Goal: Find specific page/section: Find specific page/section

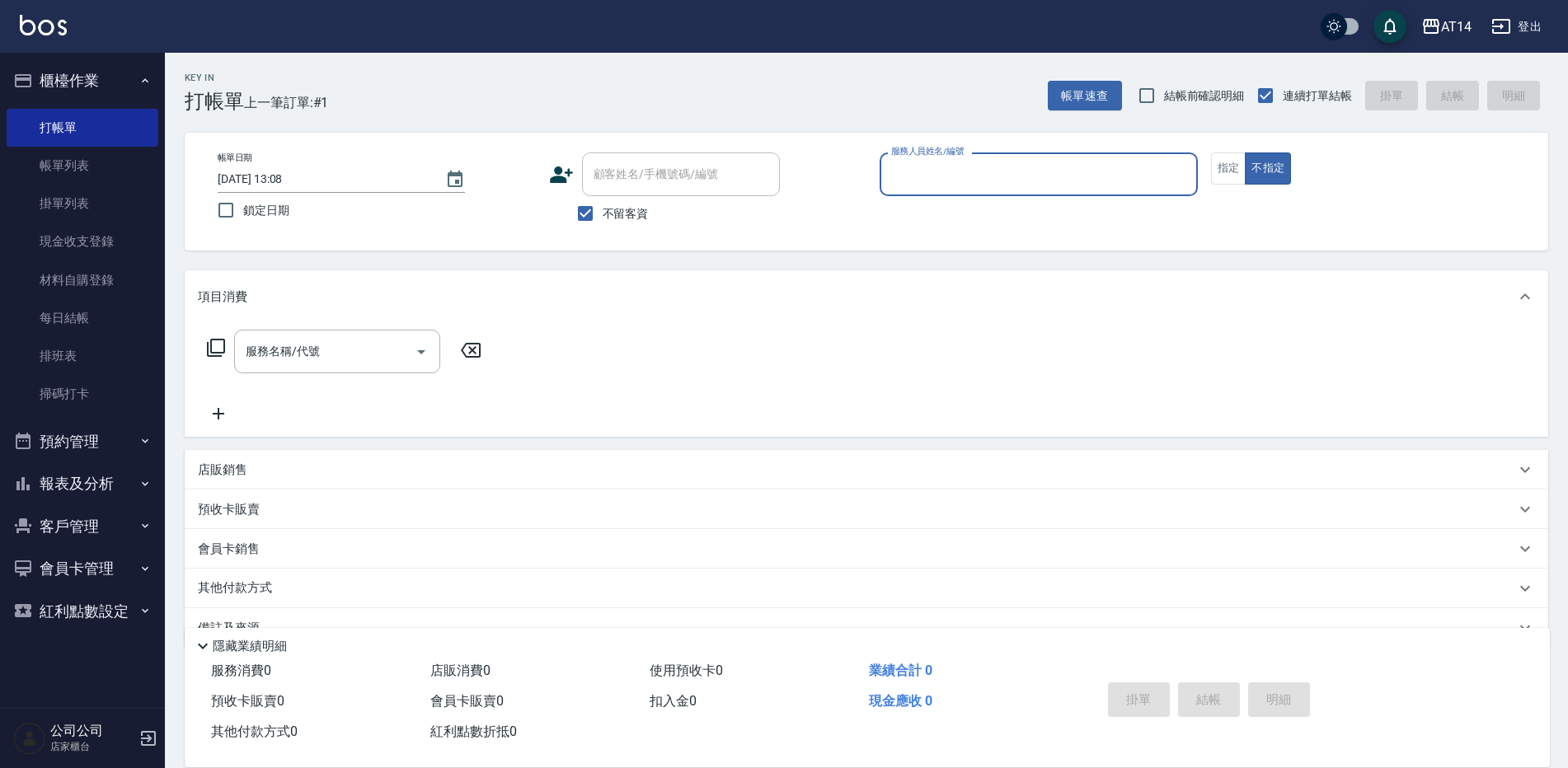
click at [130, 483] on button "報表及分析" at bounding box center [82, 484] width 151 height 43
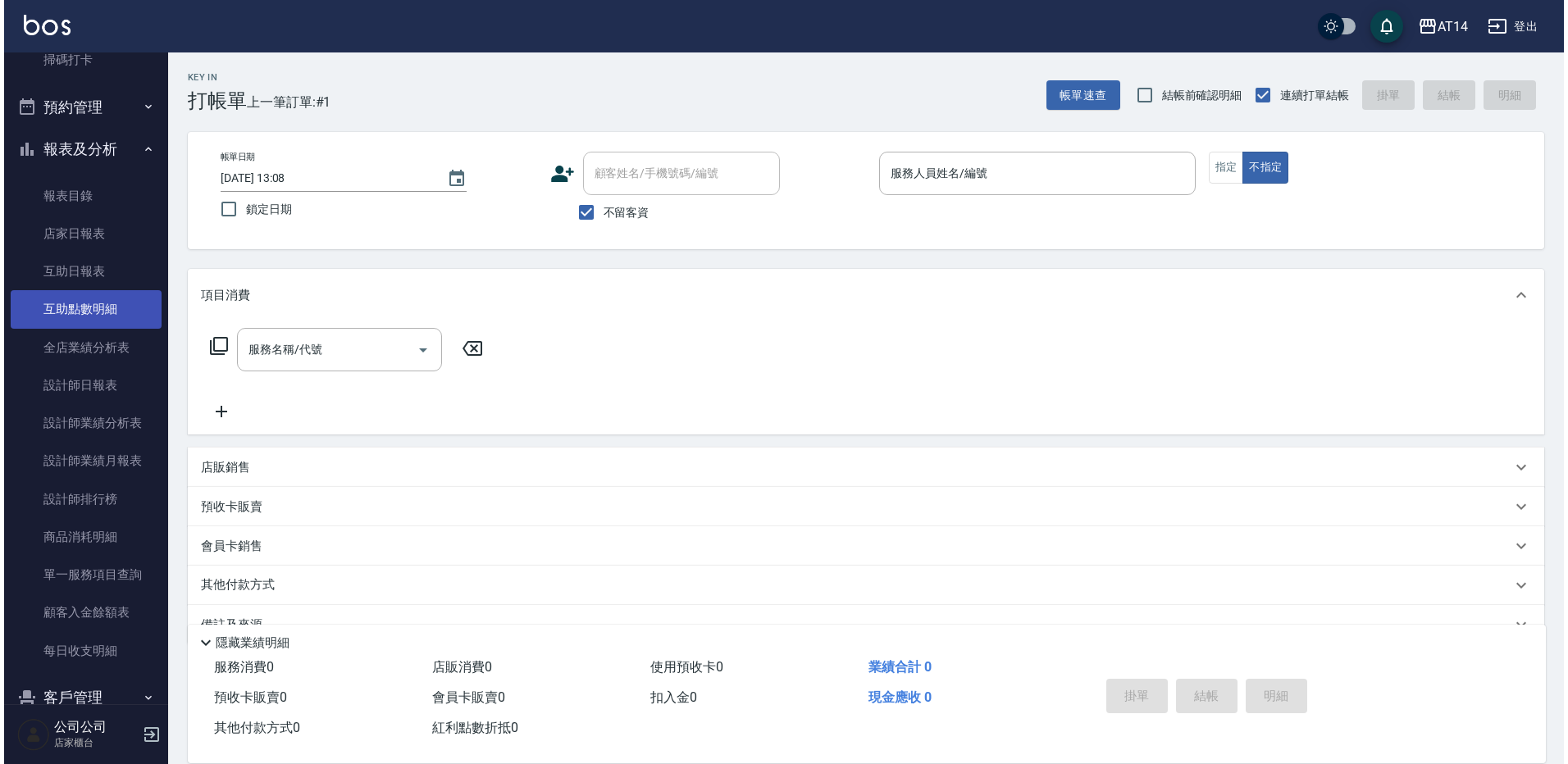
scroll to position [328, 0]
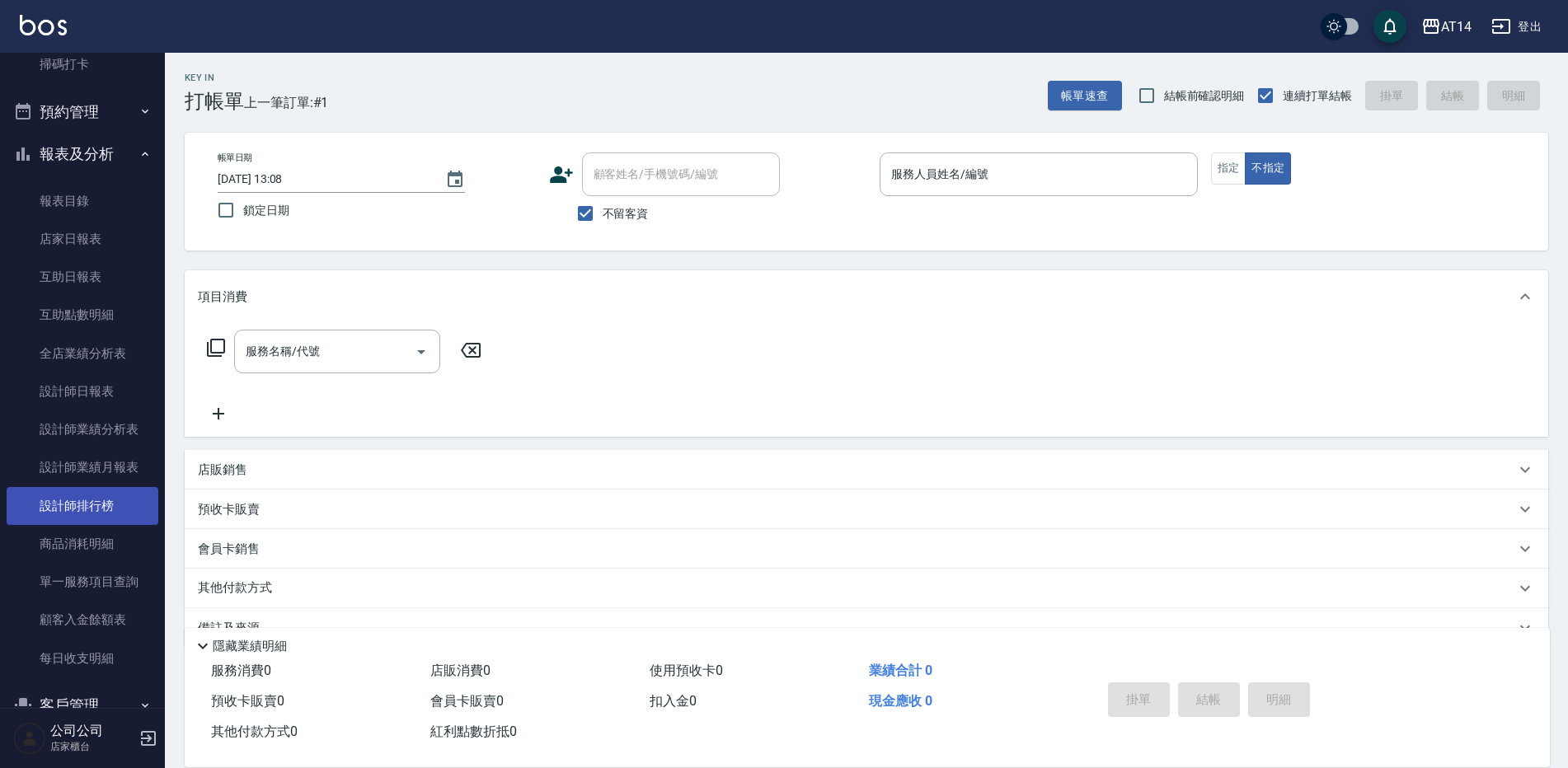
click at [124, 518] on link "設計師排行榜" at bounding box center [82, 506] width 151 height 38
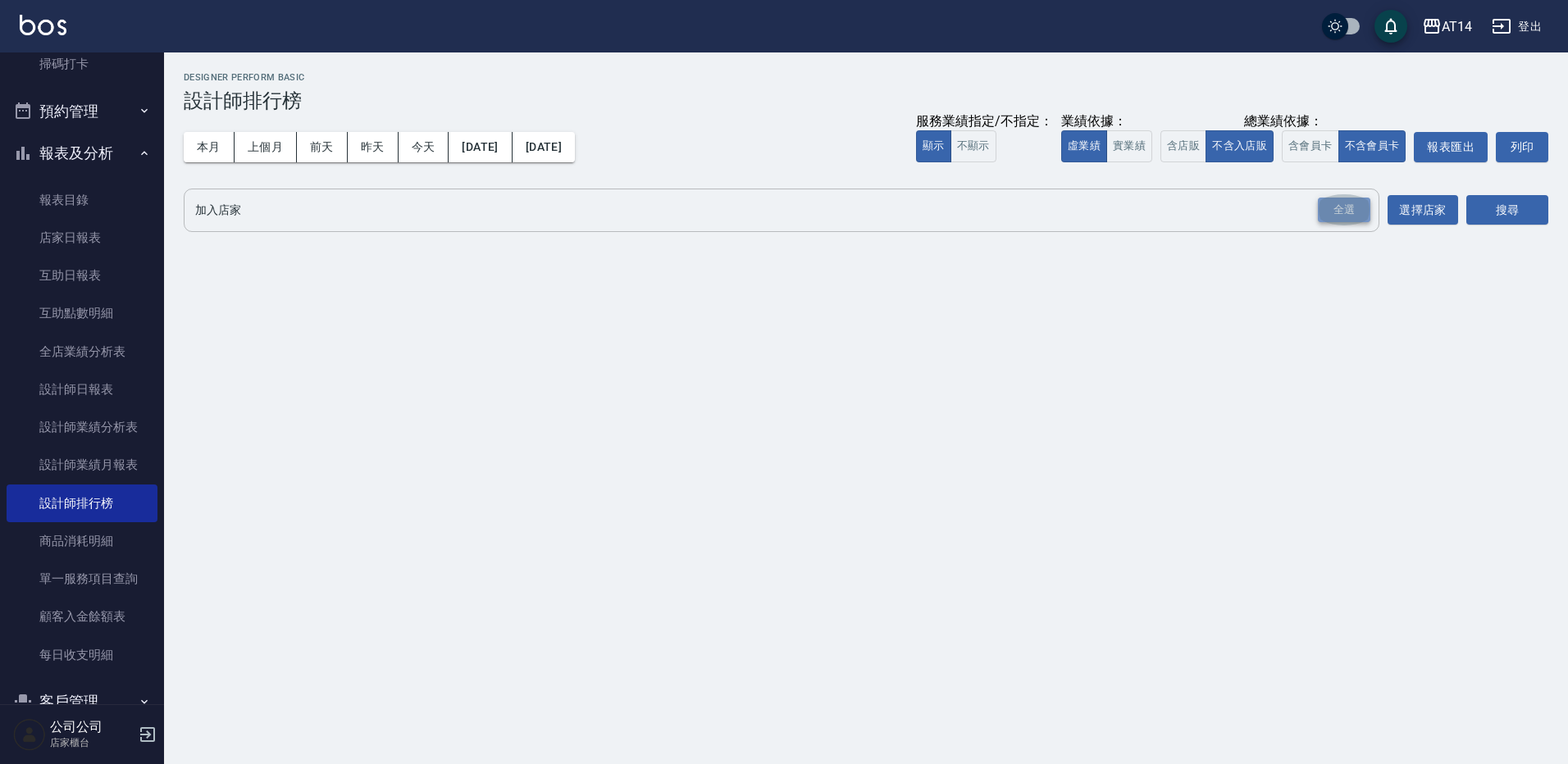
drag, startPoint x: 1324, startPoint y: 206, endPoint x: 1350, endPoint y: 212, distance: 26.7
click at [1324, 206] on div "全選" at bounding box center [1343, 211] width 52 height 26
click at [1483, 200] on button "搜尋" at bounding box center [1507, 211] width 82 height 30
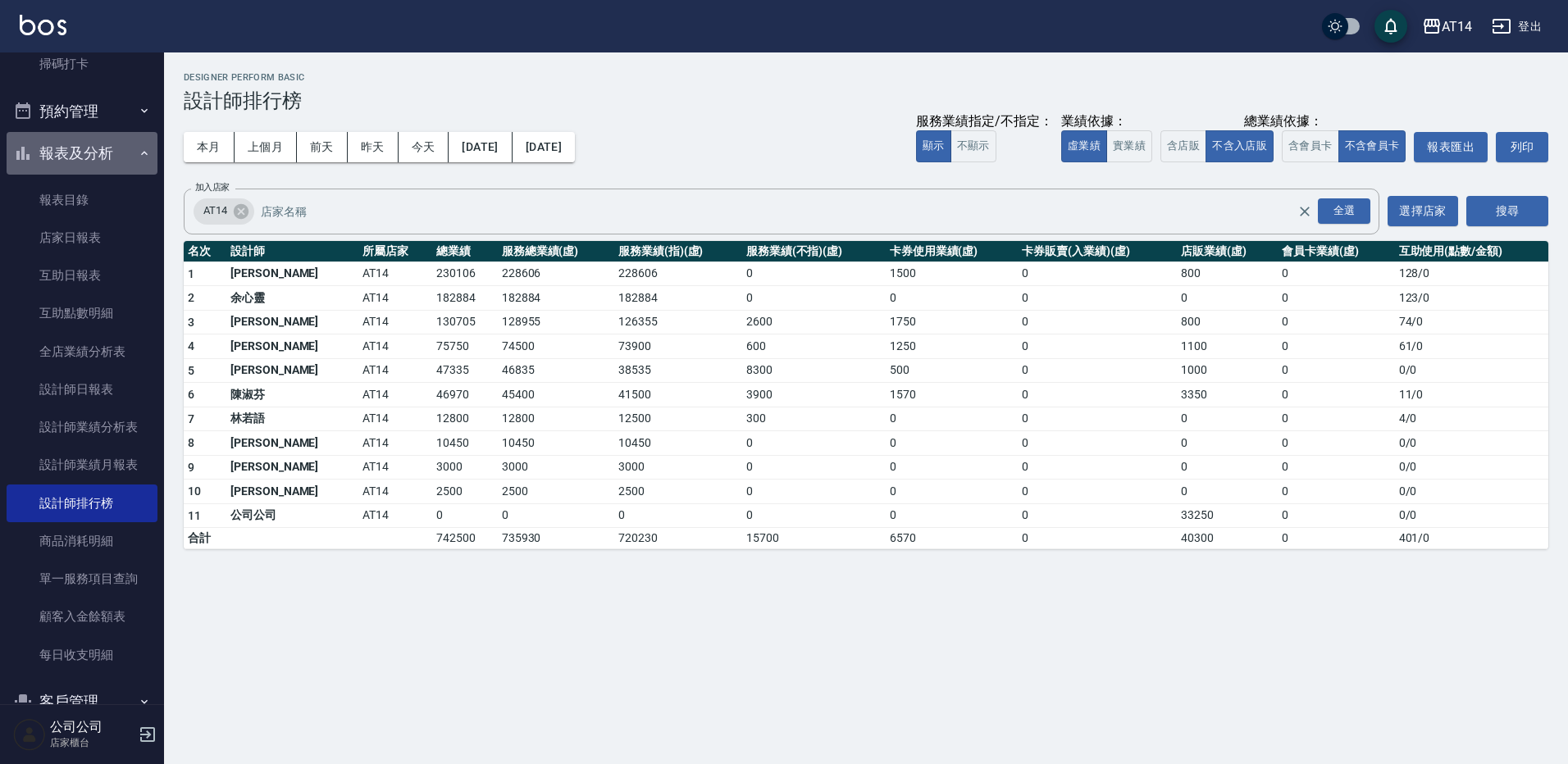
click at [103, 145] on button "報表及分析" at bounding box center [82, 153] width 151 height 43
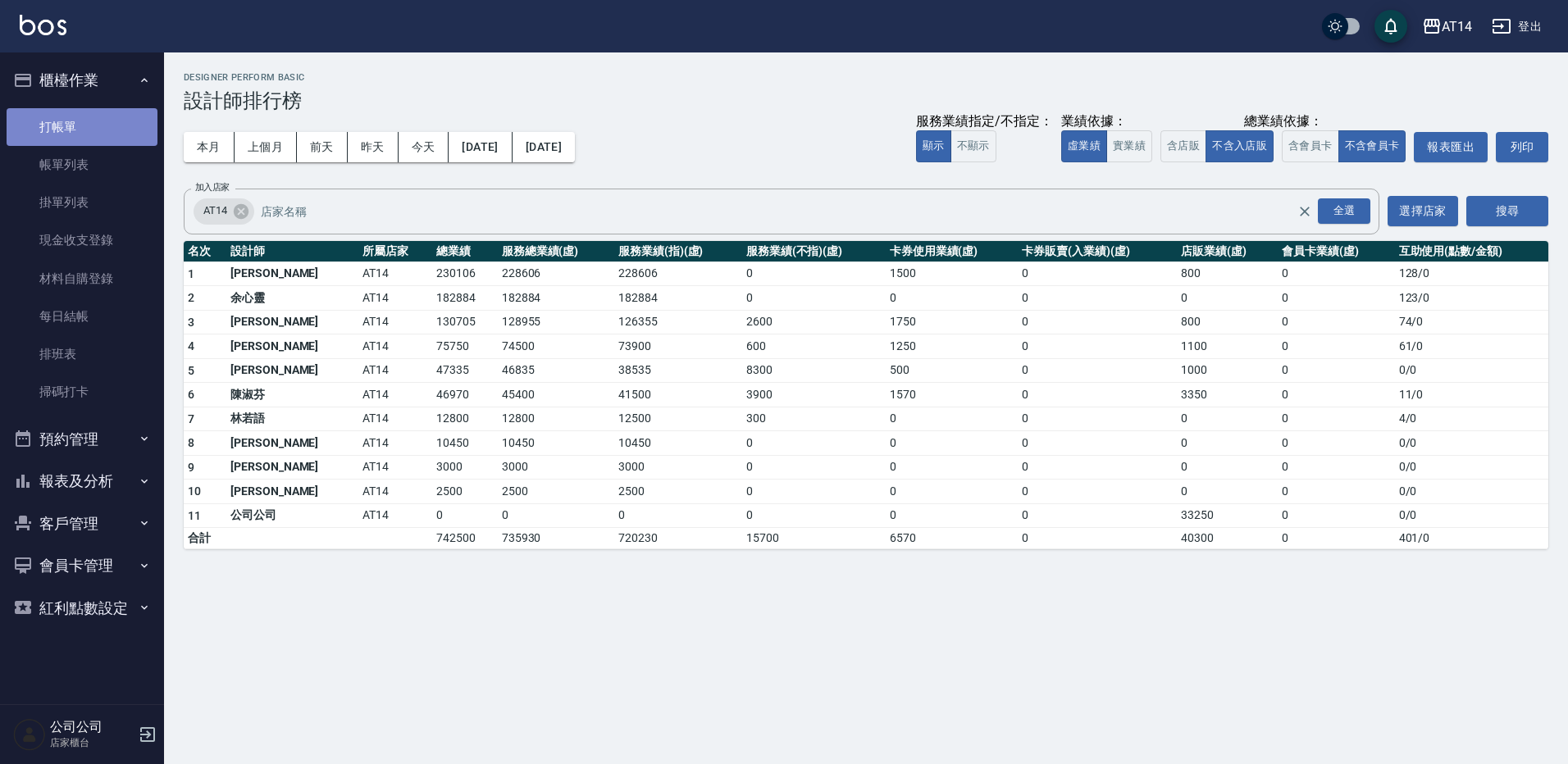
click at [68, 116] on link "打帳單" at bounding box center [82, 127] width 151 height 38
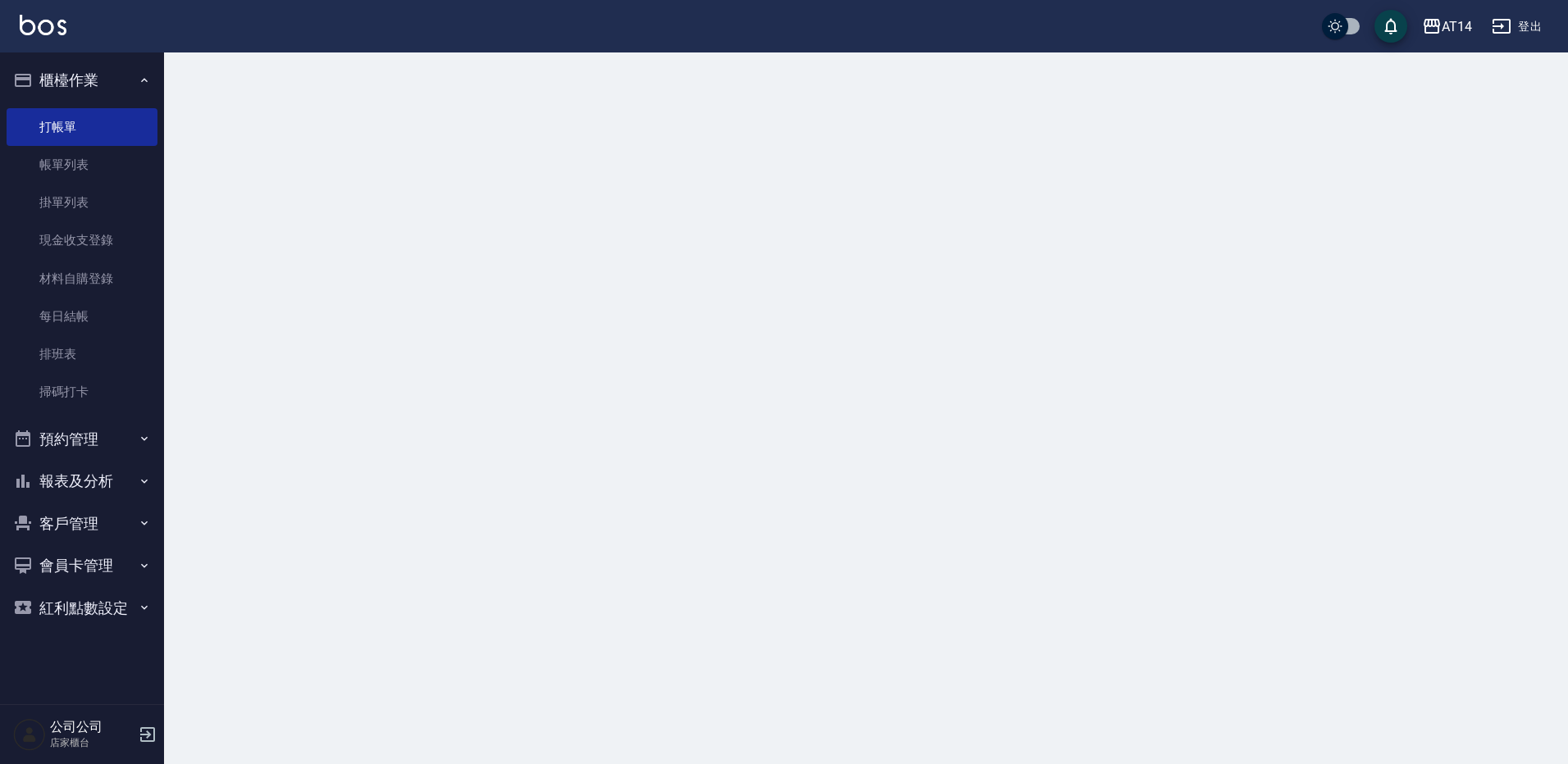
click at [102, 63] on button "櫃檯作業" at bounding box center [82, 81] width 151 height 43
